Goal: Book appointment/travel/reservation

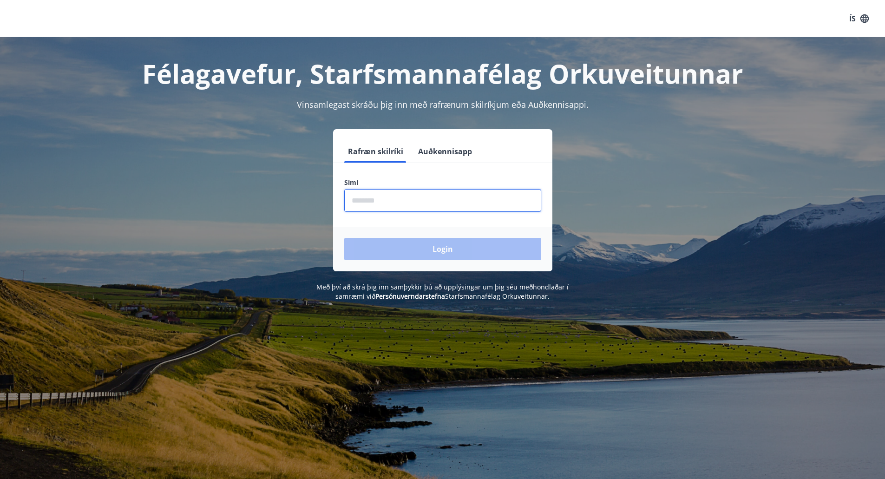
click at [372, 193] on input "phone" at bounding box center [442, 200] width 197 height 23
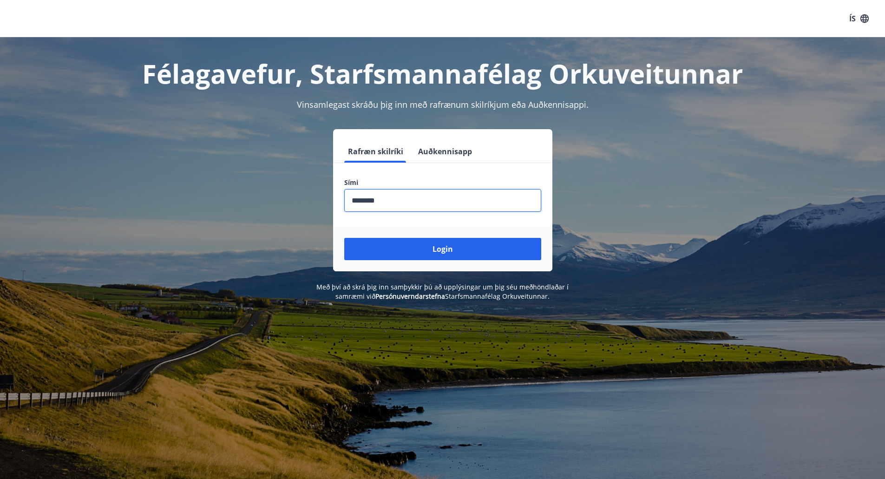
type input "********"
click at [344, 238] on button "Login" at bounding box center [442, 249] width 197 height 22
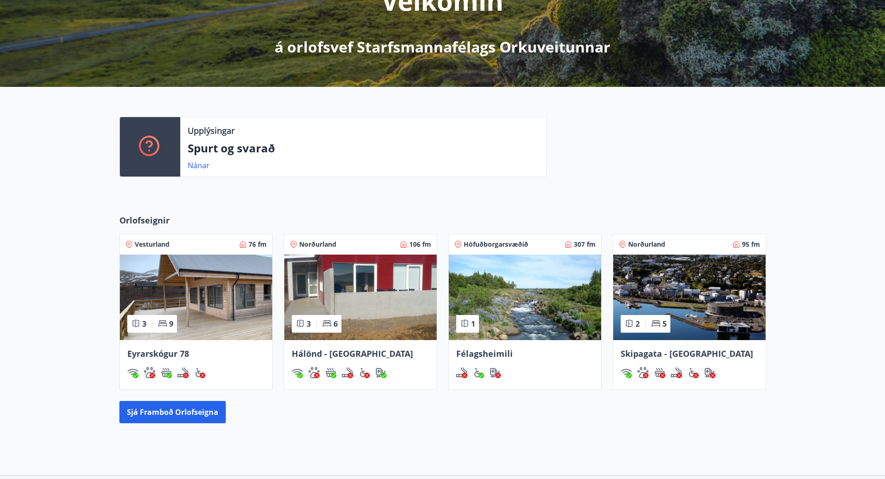
scroll to position [147, 0]
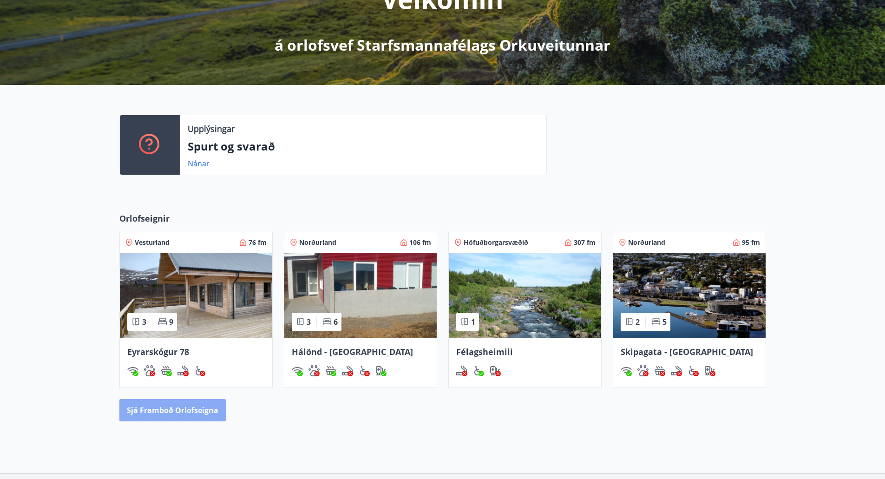
click at [162, 418] on button "Sjá framboð orlofseigna" at bounding box center [172, 410] width 106 height 22
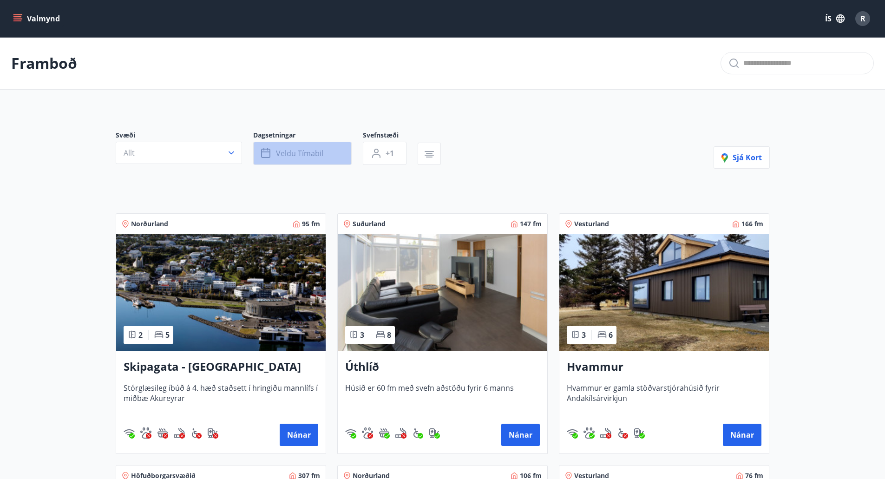
click at [299, 154] on span "Veldu tímabil" at bounding box center [299, 153] width 47 height 10
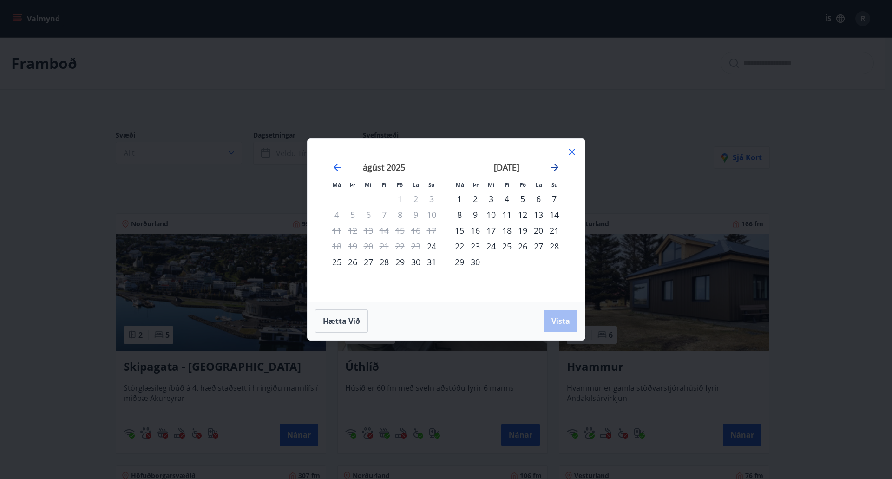
click at [555, 167] on icon "Move forward to switch to the next month." at bounding box center [554, 166] width 7 height 7
click at [520, 229] on div "17" at bounding box center [523, 230] width 16 height 16
click at [472, 247] on div "21" at bounding box center [475, 246] width 16 height 16
click at [556, 314] on button "Vista" at bounding box center [560, 321] width 33 height 22
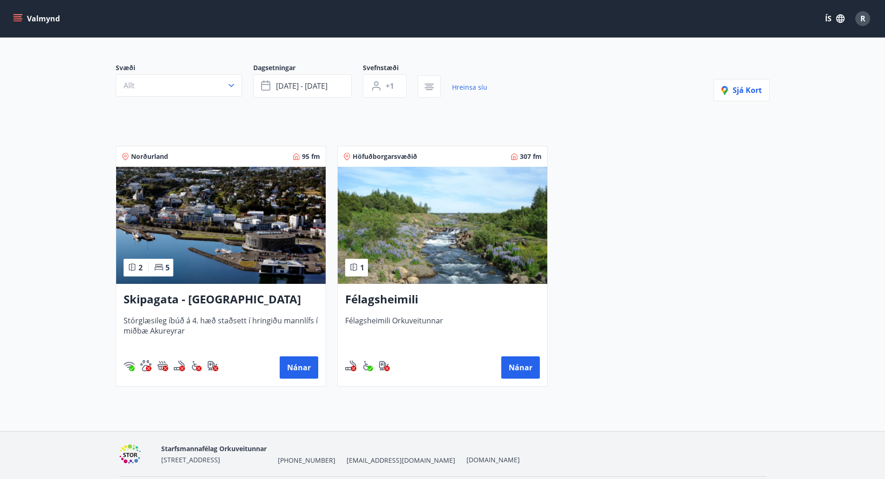
scroll to position [98, 0]
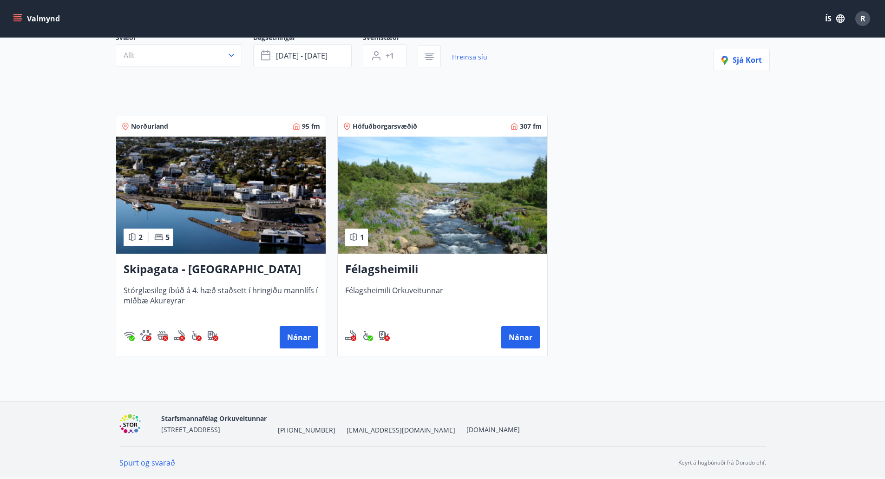
click at [171, 183] on img at bounding box center [220, 195] width 209 height 117
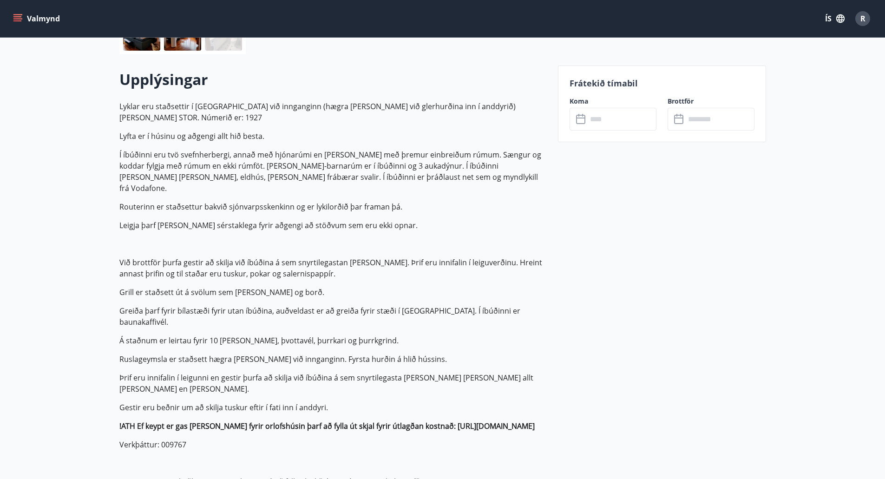
scroll to position [242, 0]
click at [580, 119] on icon at bounding box center [581, 120] width 11 height 11
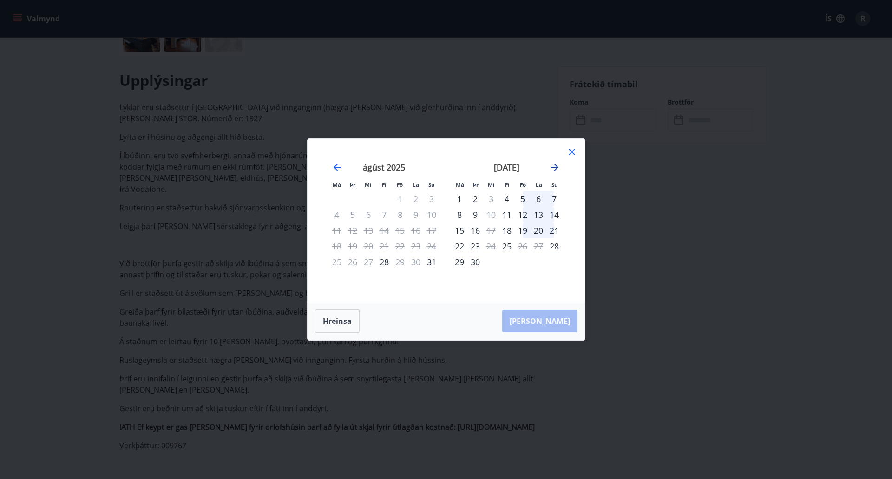
click at [558, 167] on icon "Move forward to switch to the next month." at bounding box center [554, 167] width 11 height 11
click at [574, 153] on icon at bounding box center [571, 151] width 11 height 11
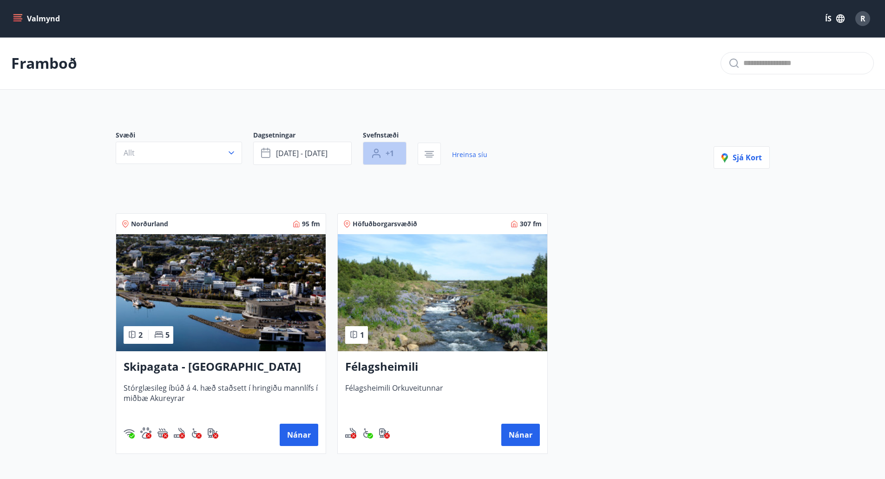
click at [383, 157] on button "+1" at bounding box center [385, 153] width 44 height 23
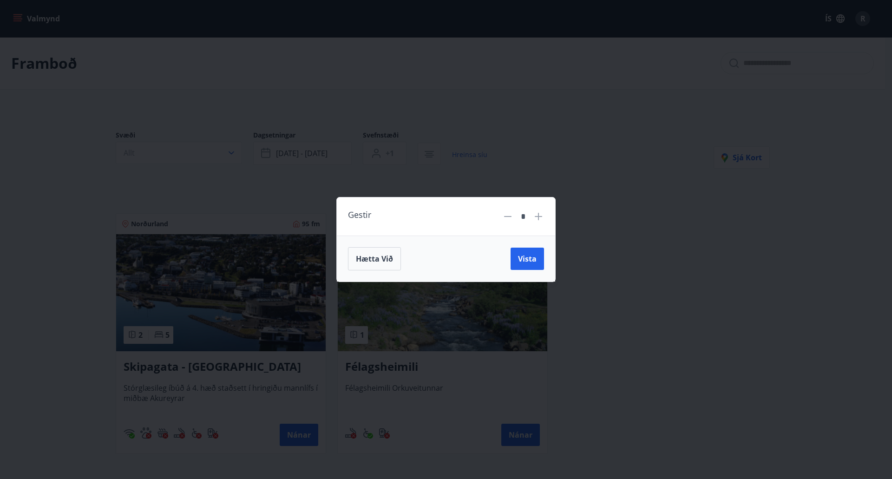
click at [396, 101] on div "Gestir * Hætta við Vista" at bounding box center [446, 239] width 892 height 479
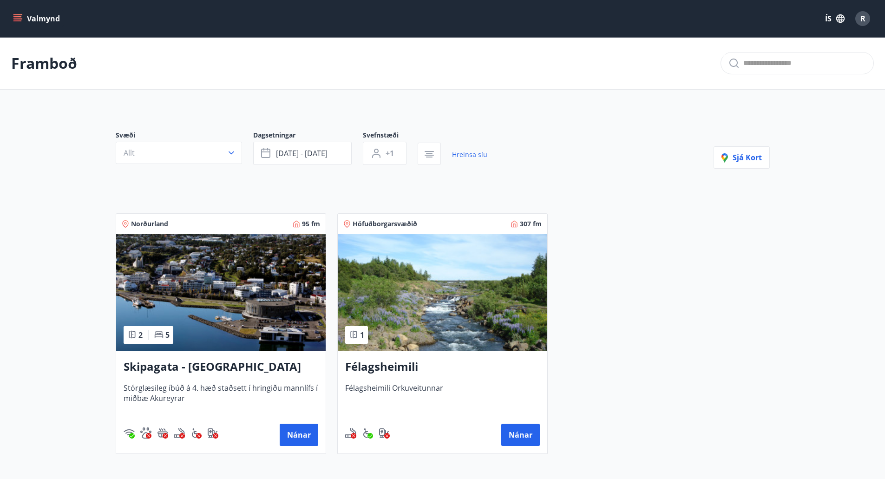
click at [27, 19] on button "Valmynd" at bounding box center [37, 18] width 52 height 17
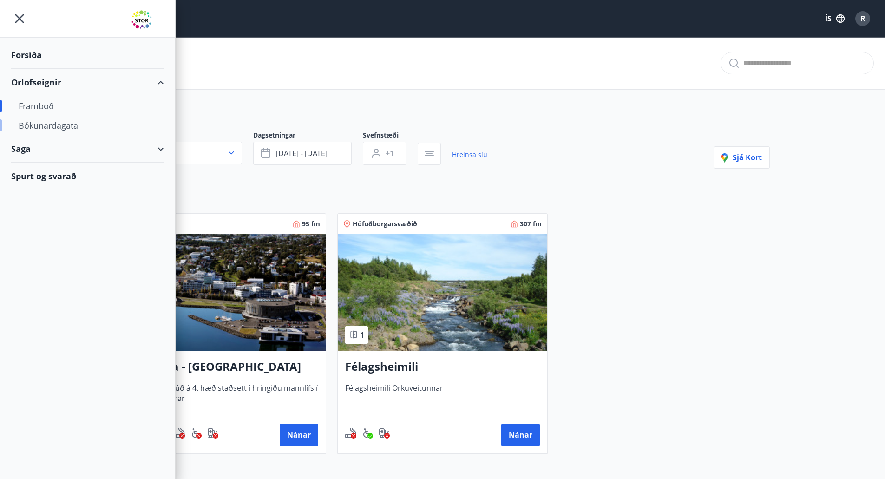
click at [41, 121] on div "Bókunardagatal" at bounding box center [88, 126] width 138 height 20
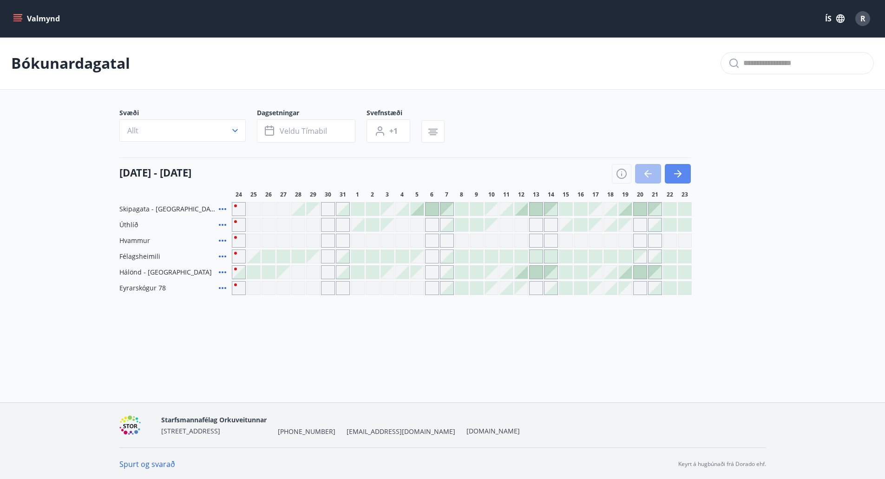
click at [682, 169] on icon "button" at bounding box center [677, 173] width 11 height 11
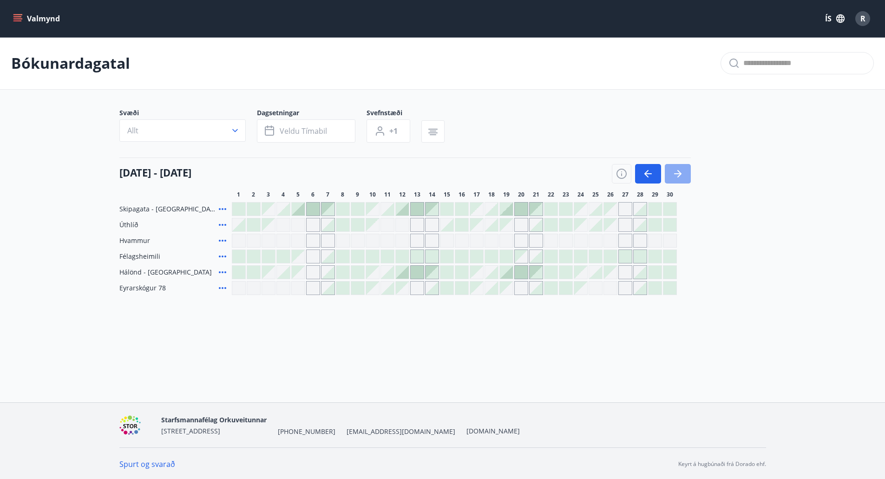
click at [682, 169] on icon "button" at bounding box center [677, 173] width 11 height 11
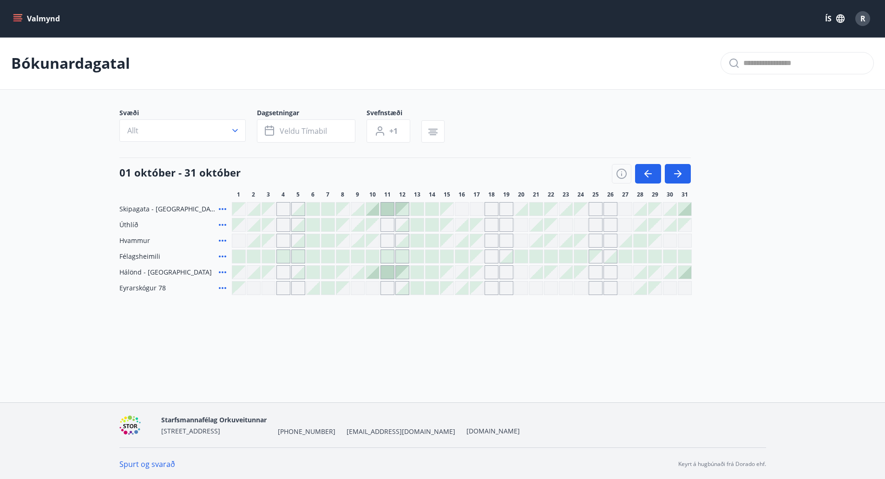
click at [459, 208] on div "Gráir dagar eru ekki bókanlegir" at bounding box center [462, 209] width 14 height 14
click at [460, 225] on div at bounding box center [461, 224] width 13 height 13
click at [459, 241] on div at bounding box center [461, 240] width 13 height 13
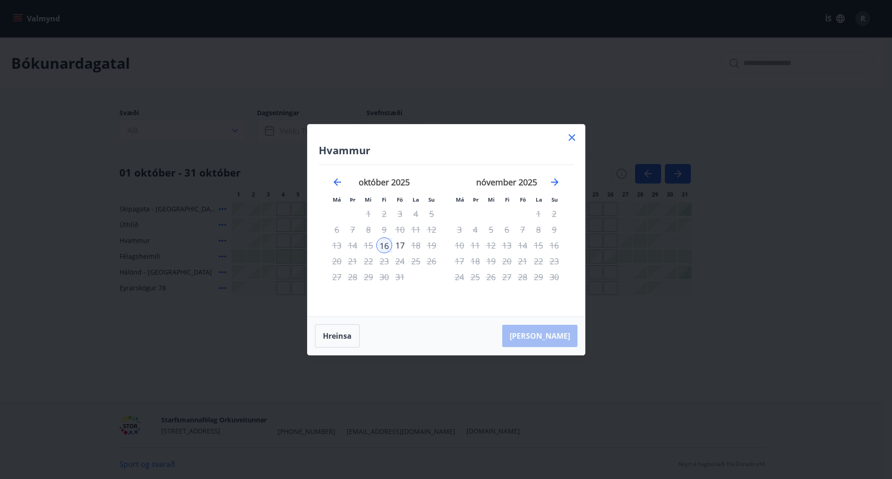
click at [567, 135] on icon at bounding box center [571, 137] width 11 height 11
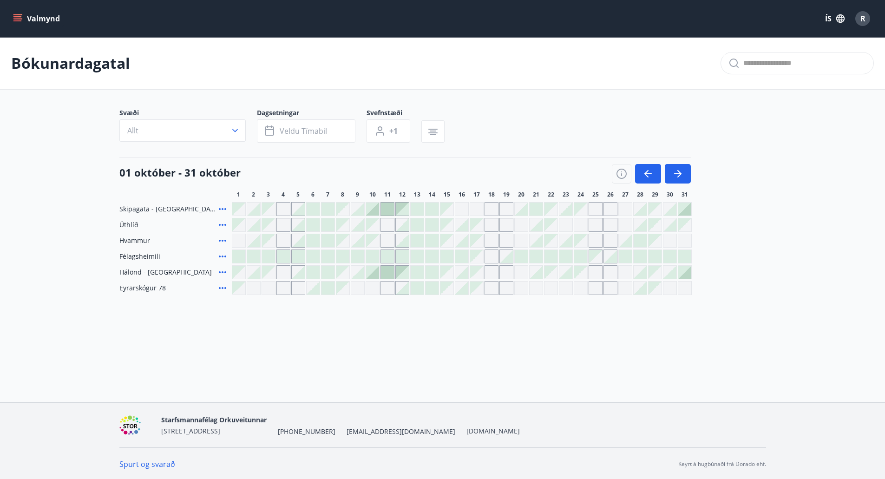
click at [462, 208] on div "Gráir dagar eru ekki bókanlegir" at bounding box center [462, 209] width 14 height 14
